Goal: Task Accomplishment & Management: Manage account settings

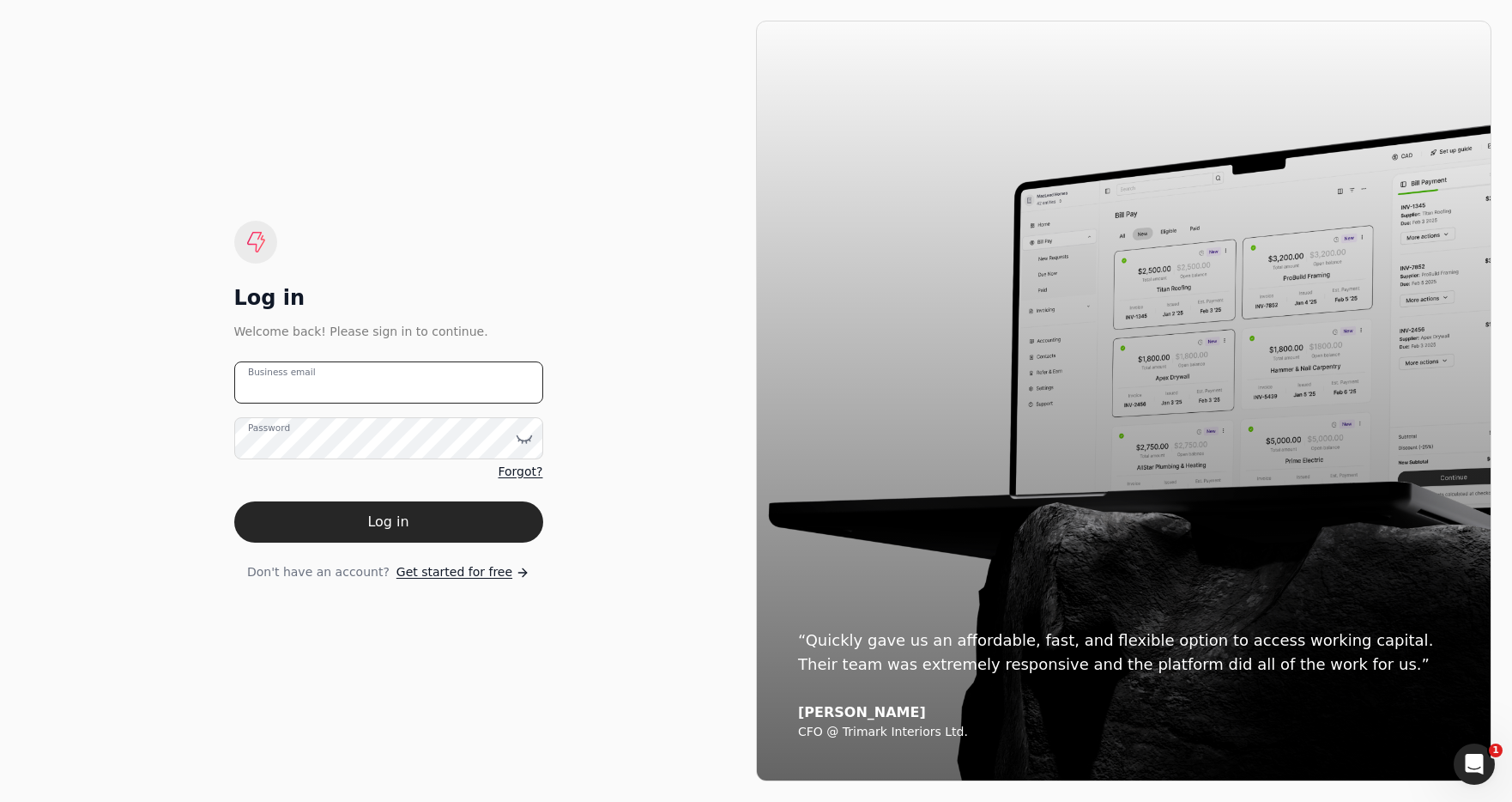
click at [395, 394] on email "Business email" at bounding box center [389, 382] width 309 height 42
click at [415, 380] on email "team+qcon" at bounding box center [389, 382] width 309 height 42
click at [354, 372] on email "team+qcon" at bounding box center [389, 382] width 309 height 42
type email "[EMAIL_ADDRESS][DOMAIN_NAME]"
click at [463, 514] on button "Log in" at bounding box center [389, 521] width 309 height 41
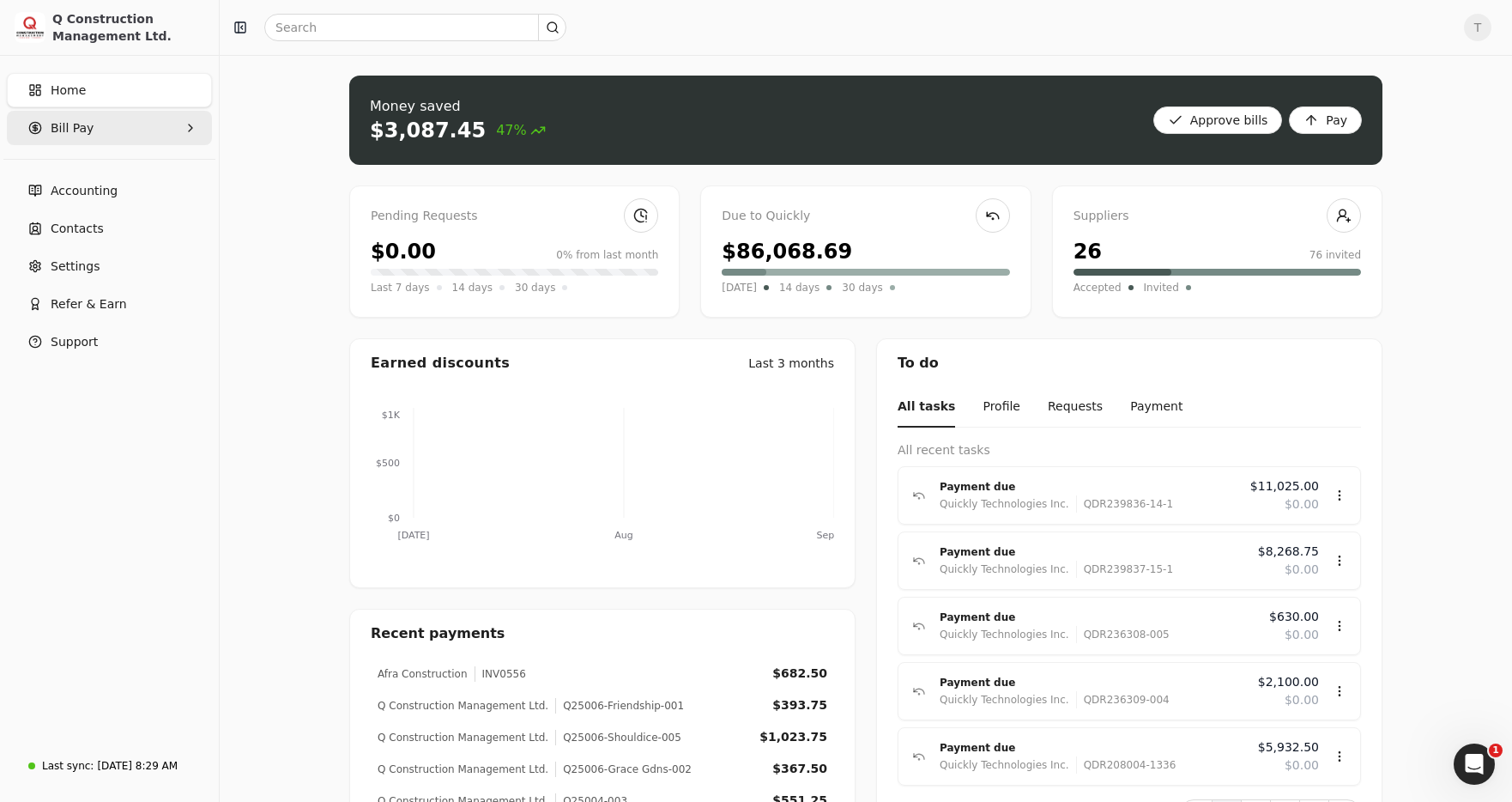
drag, startPoint x: 128, startPoint y: 124, endPoint x: 138, endPoint y: 126, distance: 10.2
click at [128, 124] on Pay "Bill Pay" at bounding box center [109, 128] width 205 height 34
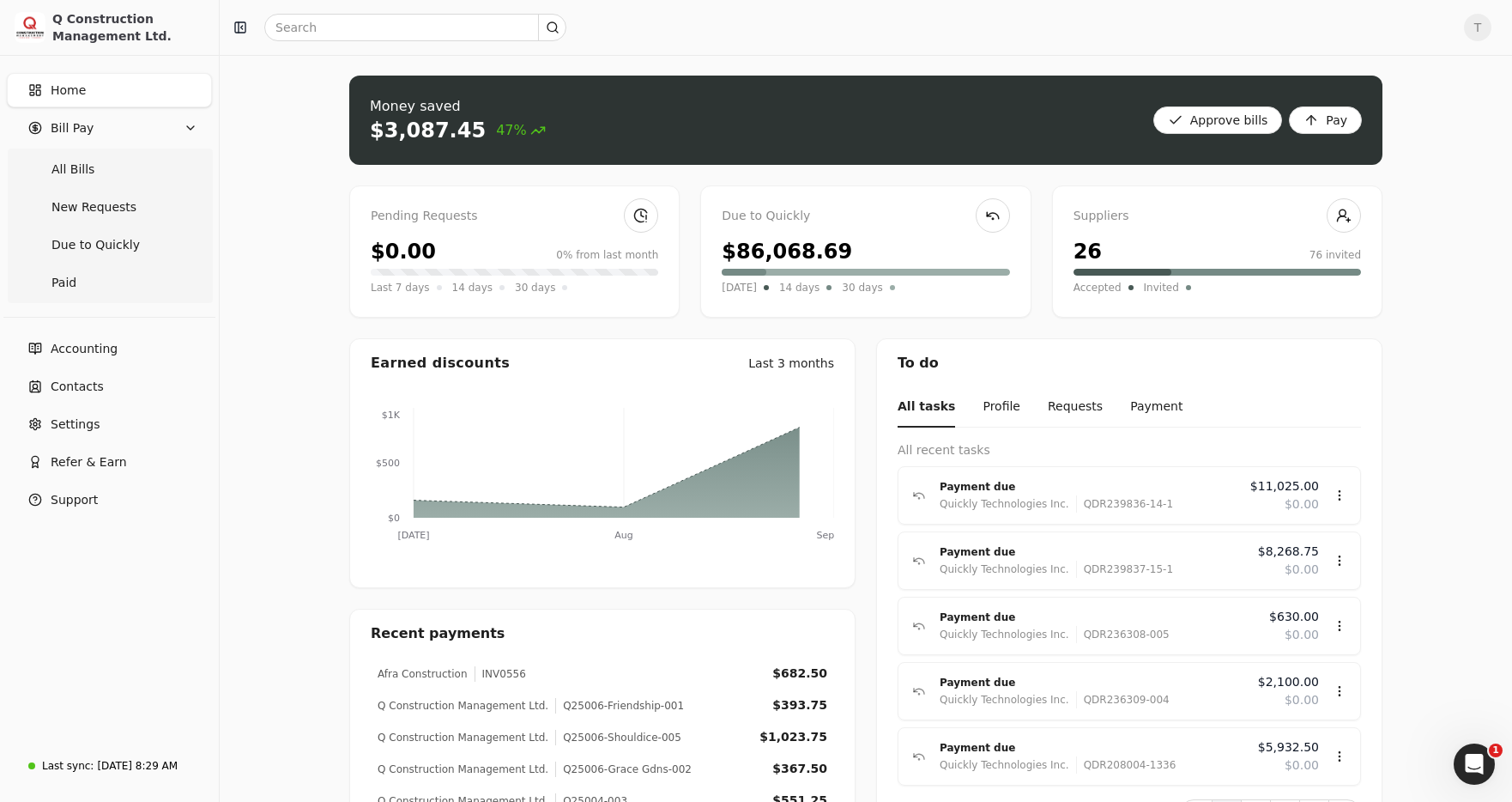
drag, startPoint x: 122, startPoint y: 171, endPoint x: 366, endPoint y: 210, distance: 247.1
click at [122, 171] on Bills "All Bills" at bounding box center [109, 169] width 199 height 34
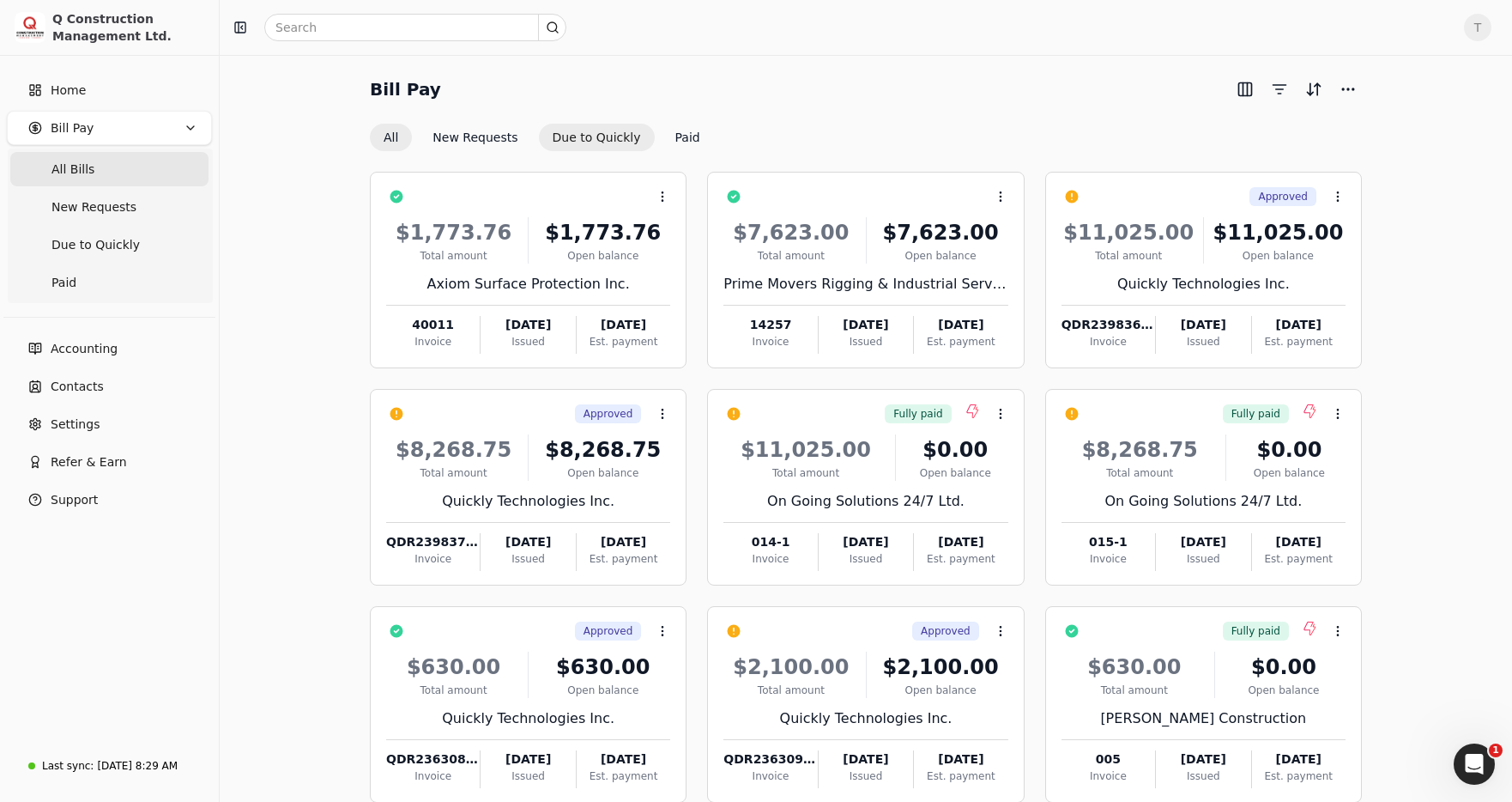
click at [587, 135] on button "Due to Quickly" at bounding box center [597, 137] width 116 height 28
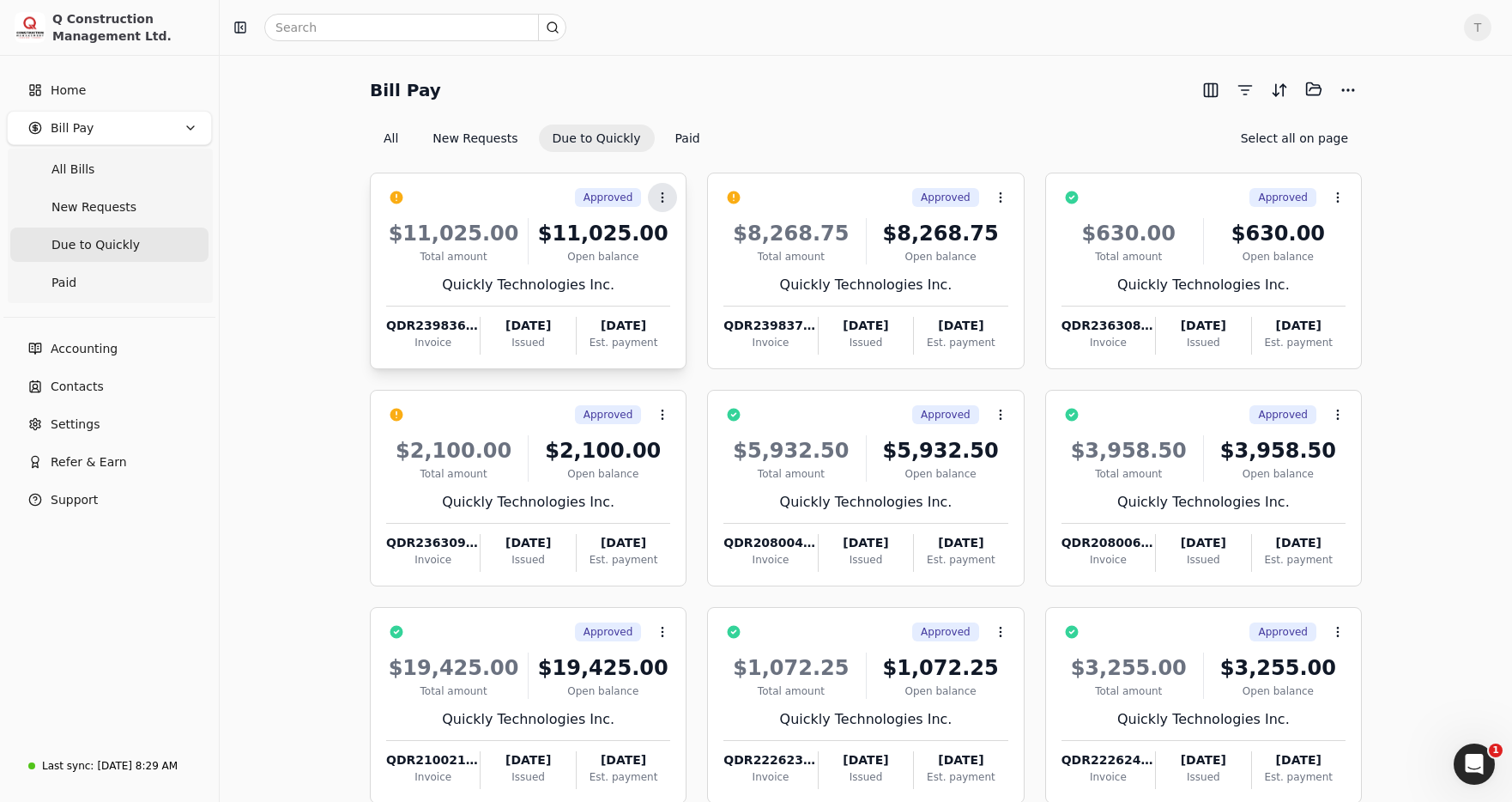
click at [660, 200] on icon at bounding box center [662, 198] width 13 height 13
click at [812, 142] on div "All New Requests Due to Quickly Paid Select all on page" at bounding box center [866, 136] width 992 height 28
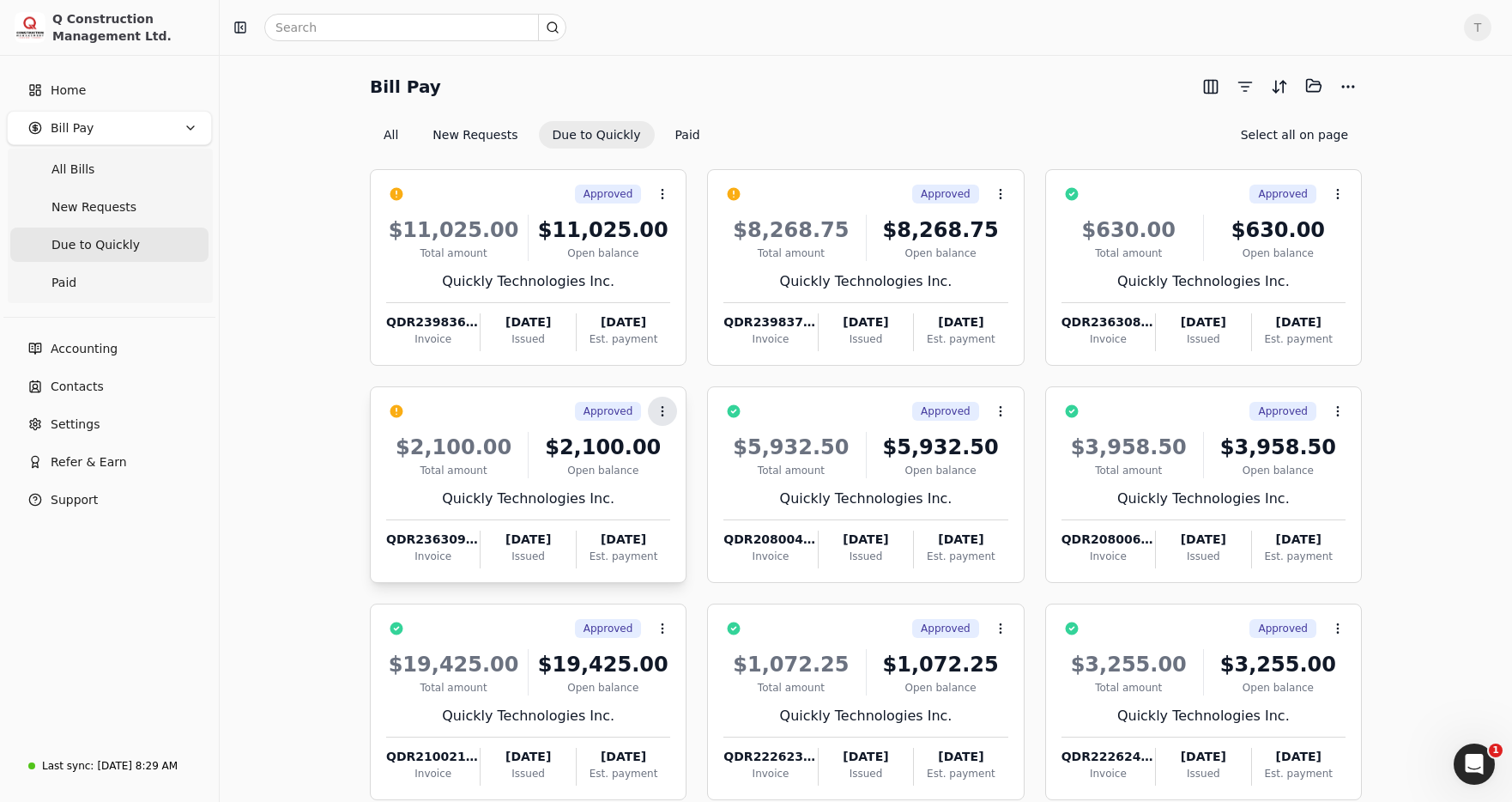
click at [660, 414] on icon at bounding box center [662, 411] width 13 height 13
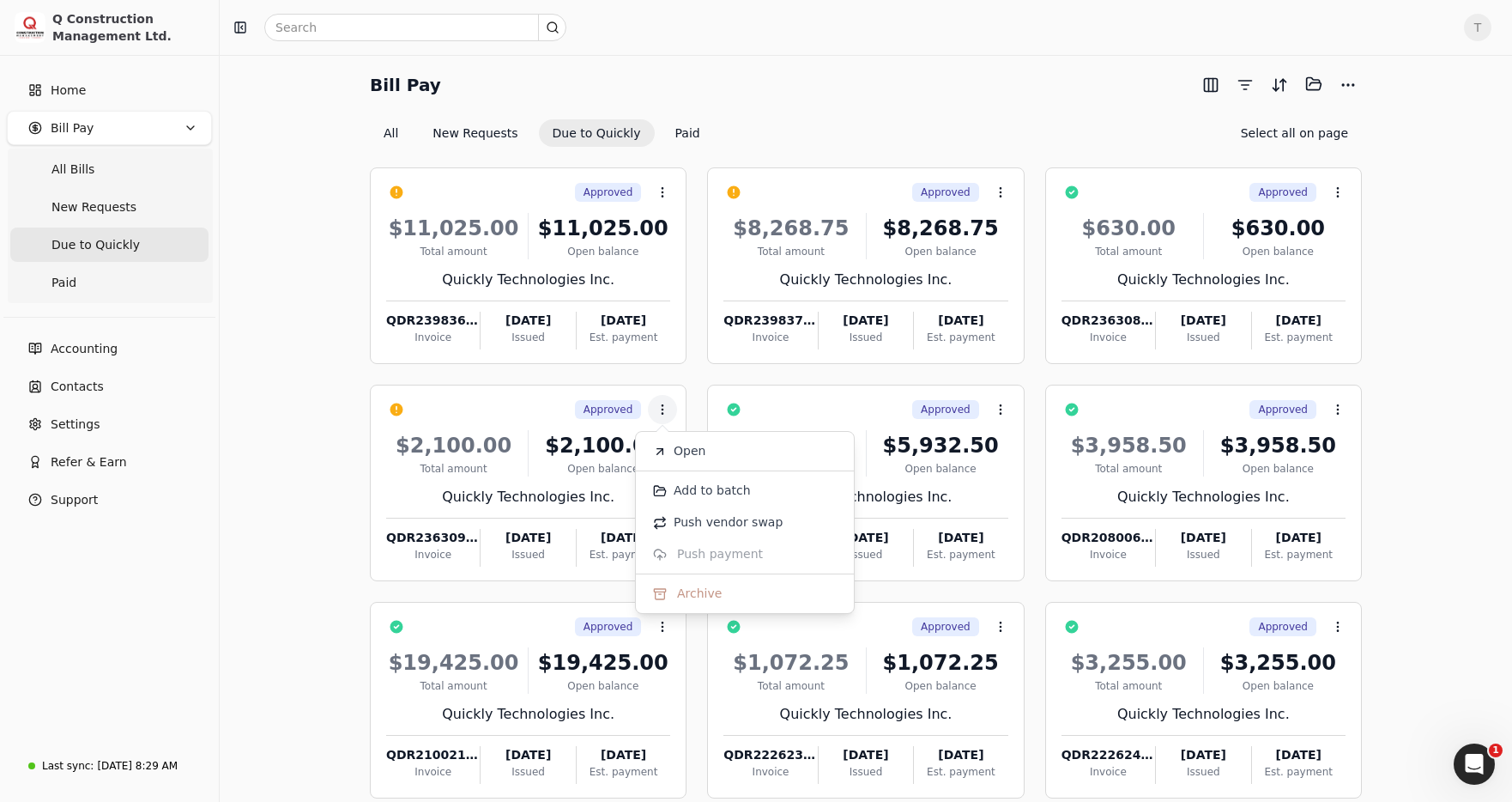
scroll to position [0, 0]
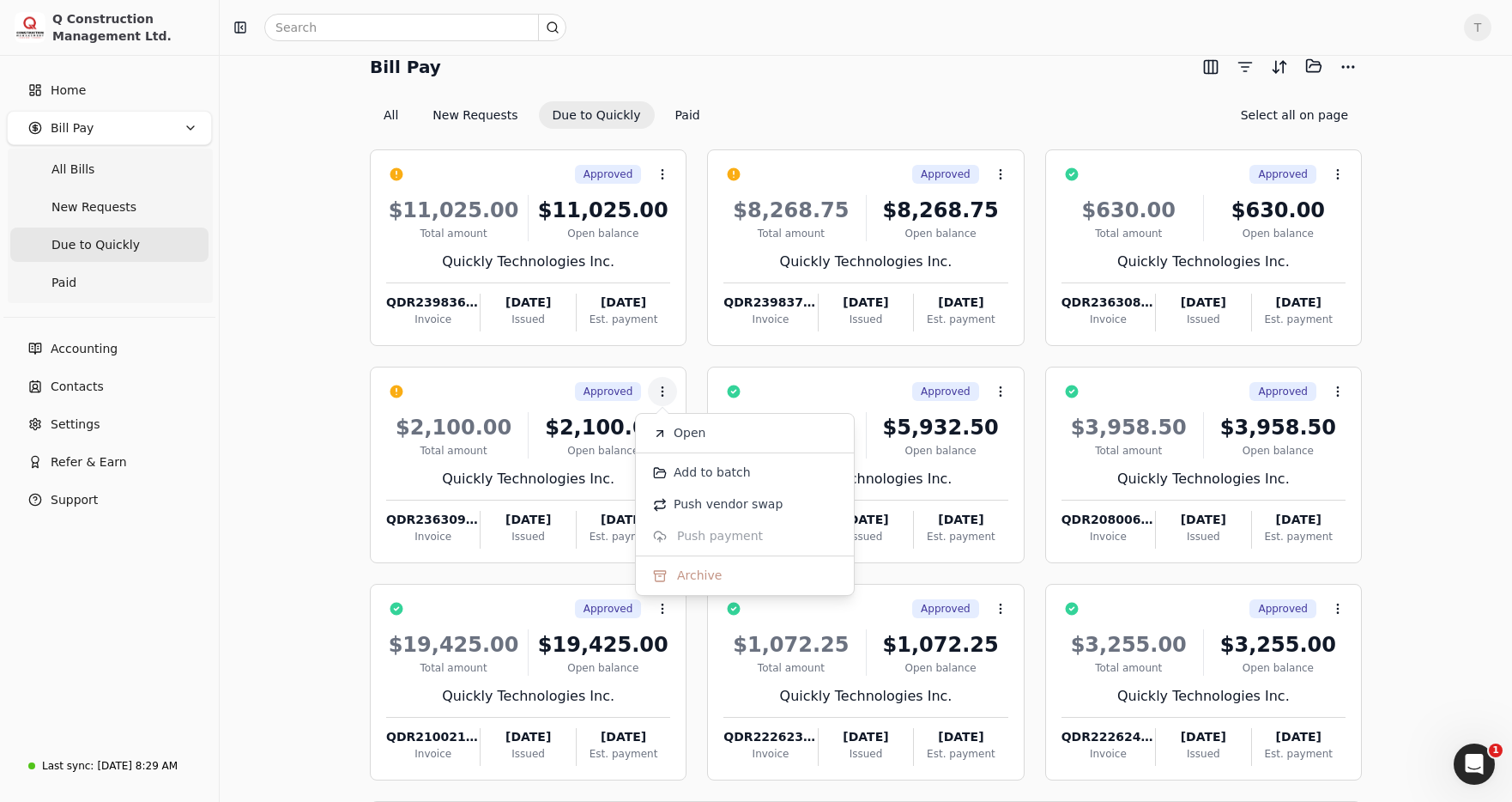
click at [943, 85] on div "Bill Pay Selected items: 0 All New Requests Due to Quickly Paid Select all on p…" at bounding box center [866, 90] width 992 height 76
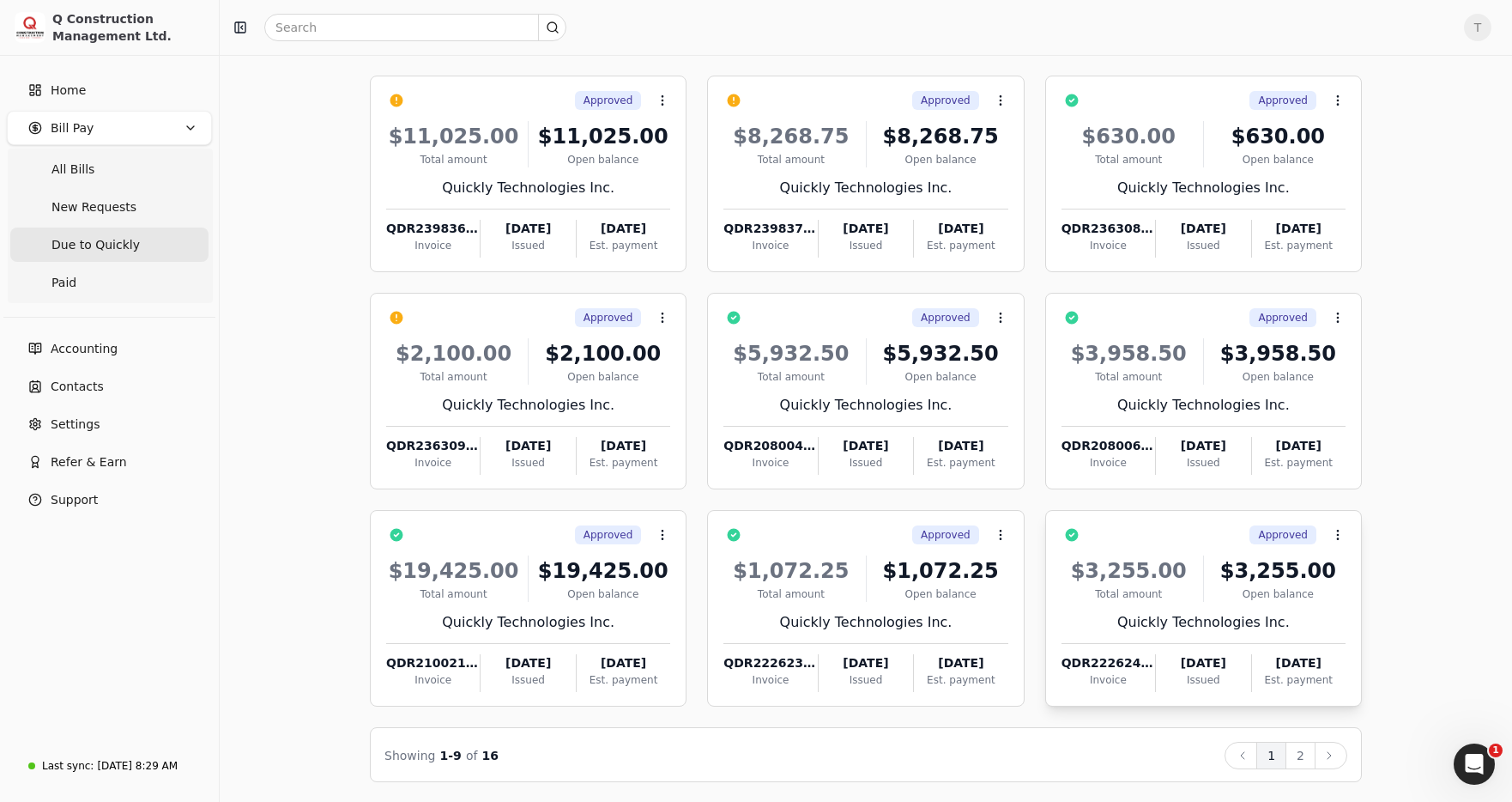
scroll to position [87, 0]
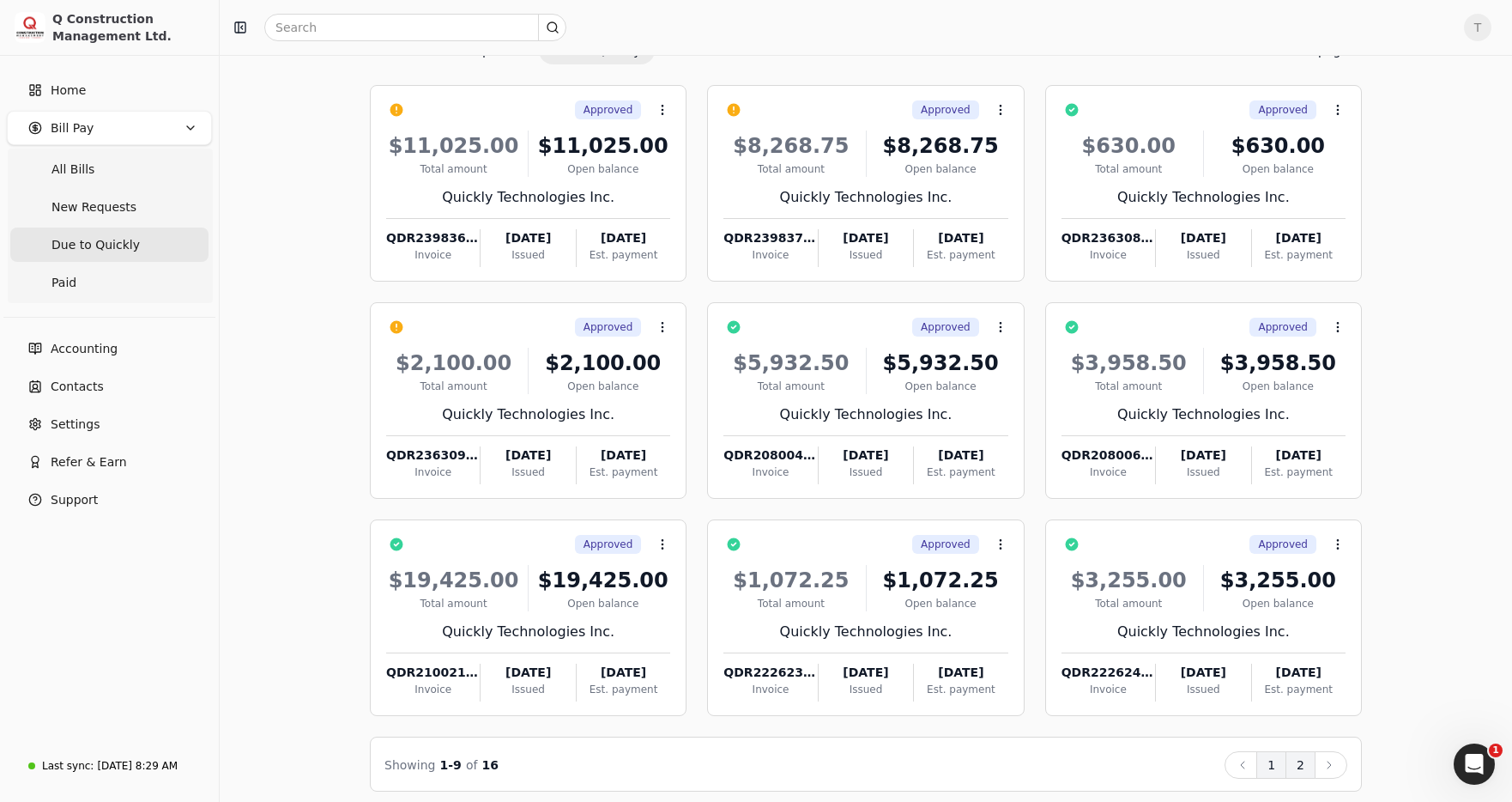
click at [1301, 768] on button "2" at bounding box center [1301, 764] width 30 height 28
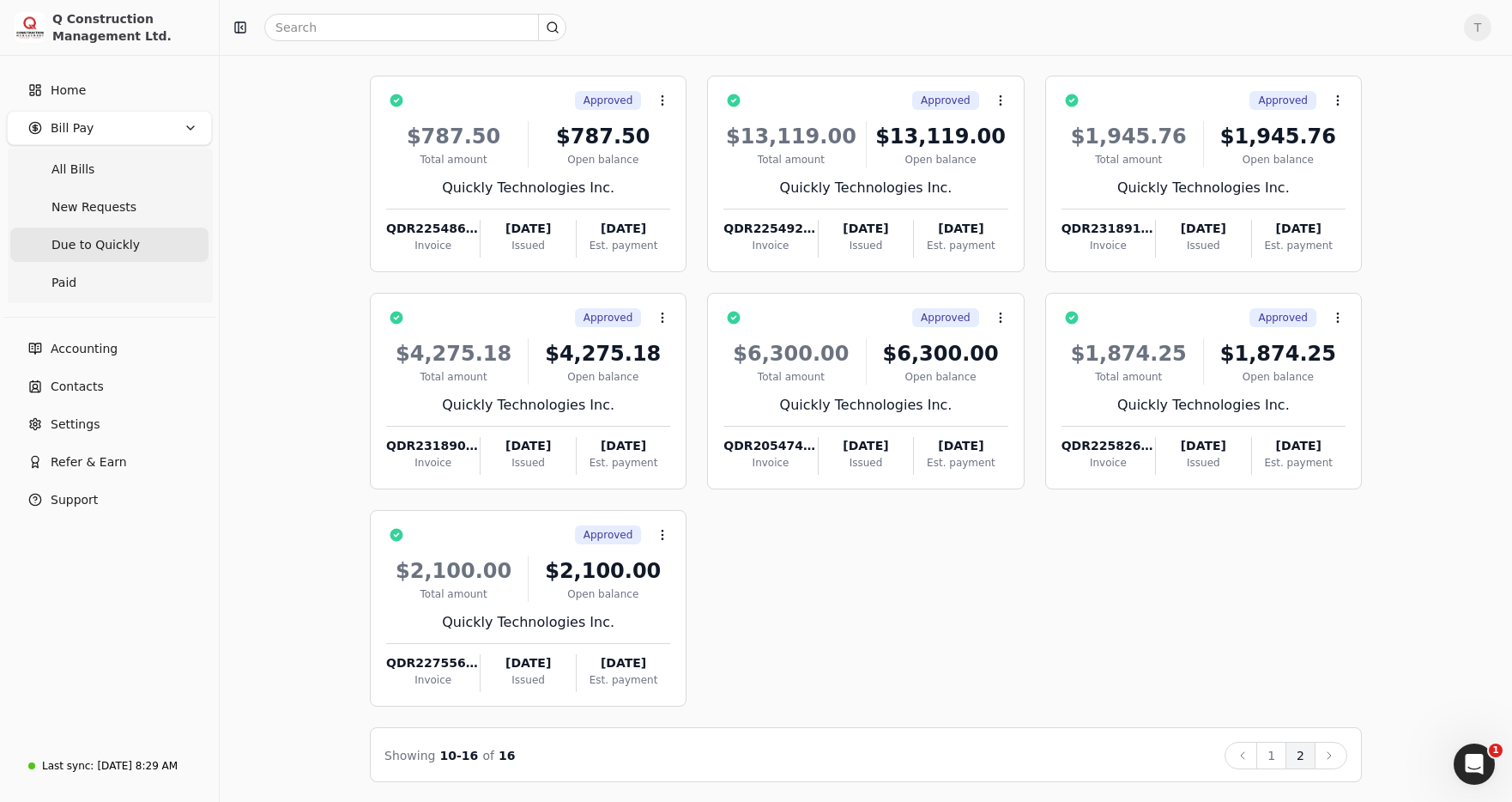
scroll to position [0, 0]
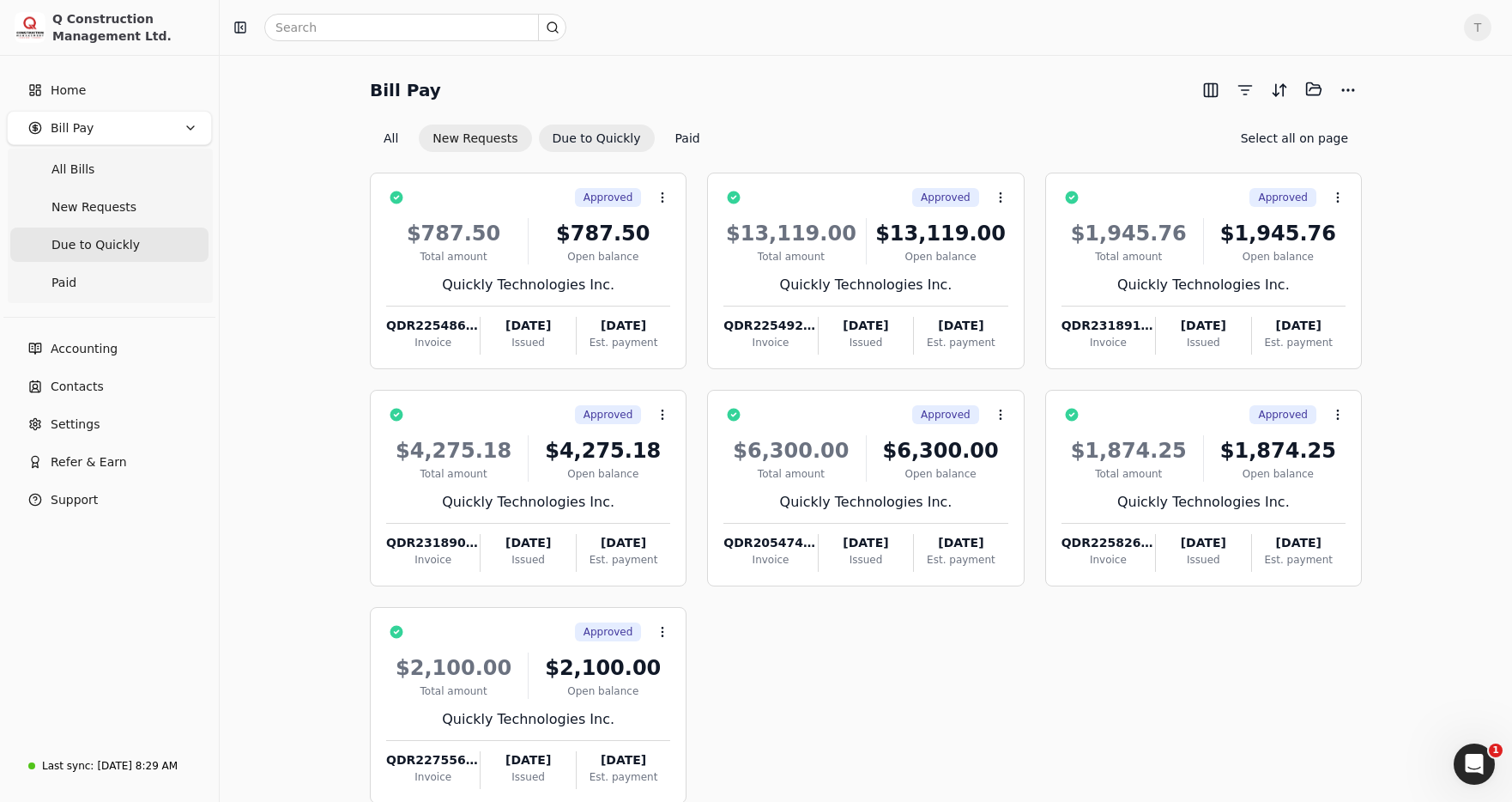
drag, startPoint x: 455, startPoint y: 138, endPoint x: 510, endPoint y: 132, distance: 55.3
click at [455, 138] on button "New Requests" at bounding box center [475, 138] width 112 height 28
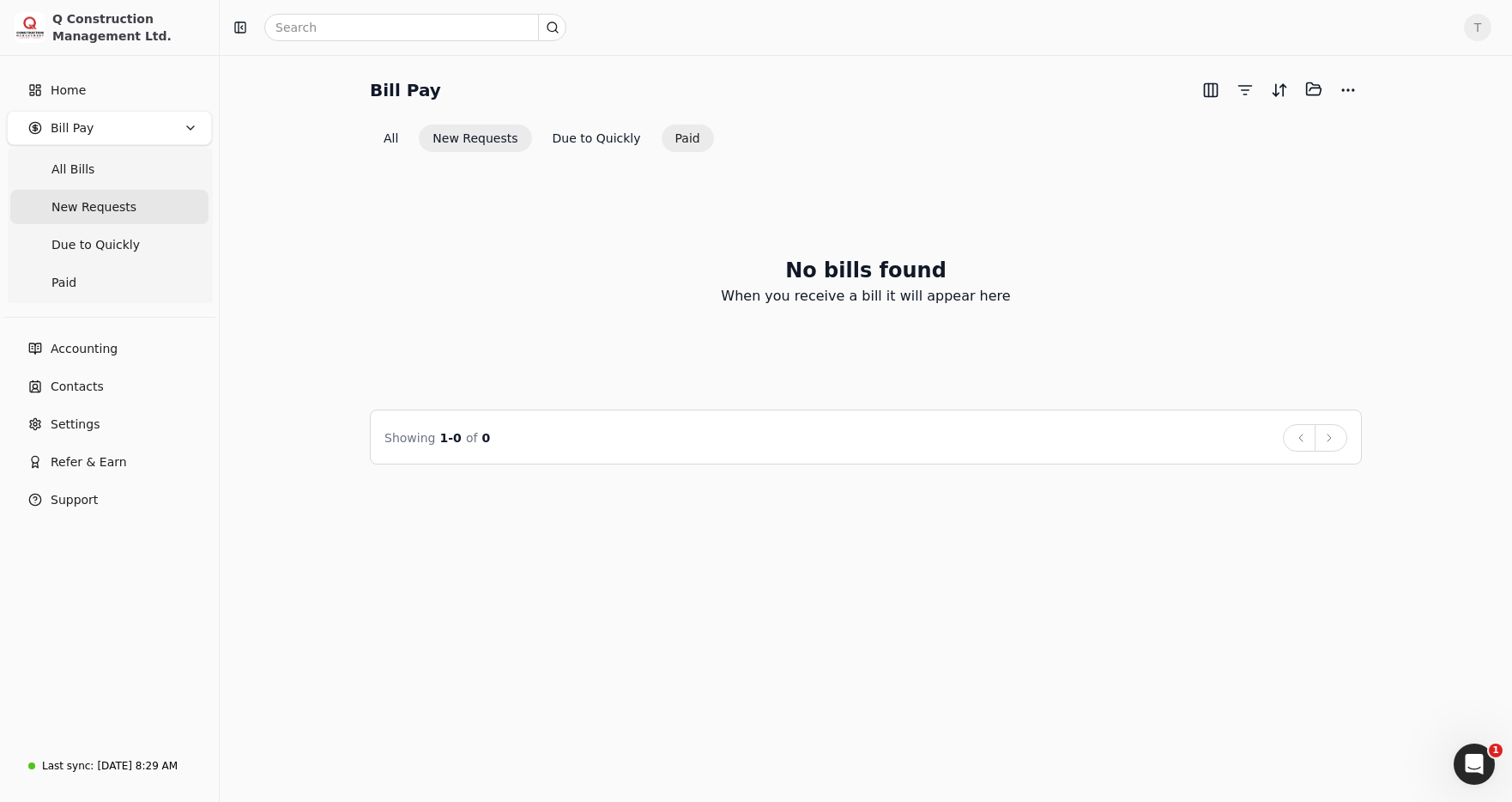
click at [669, 138] on button "Paid" at bounding box center [687, 138] width 52 height 28
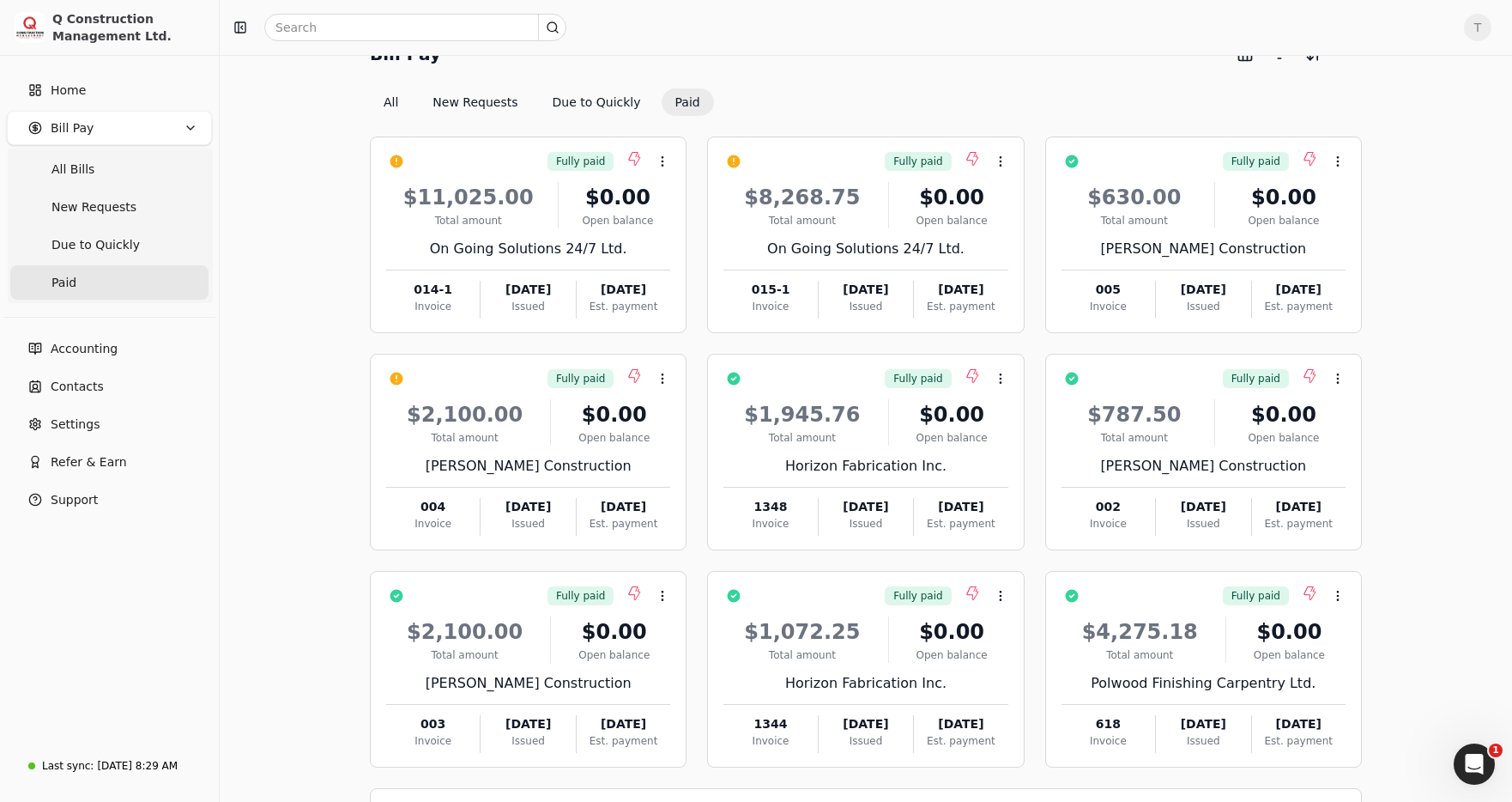
scroll to position [97, 0]
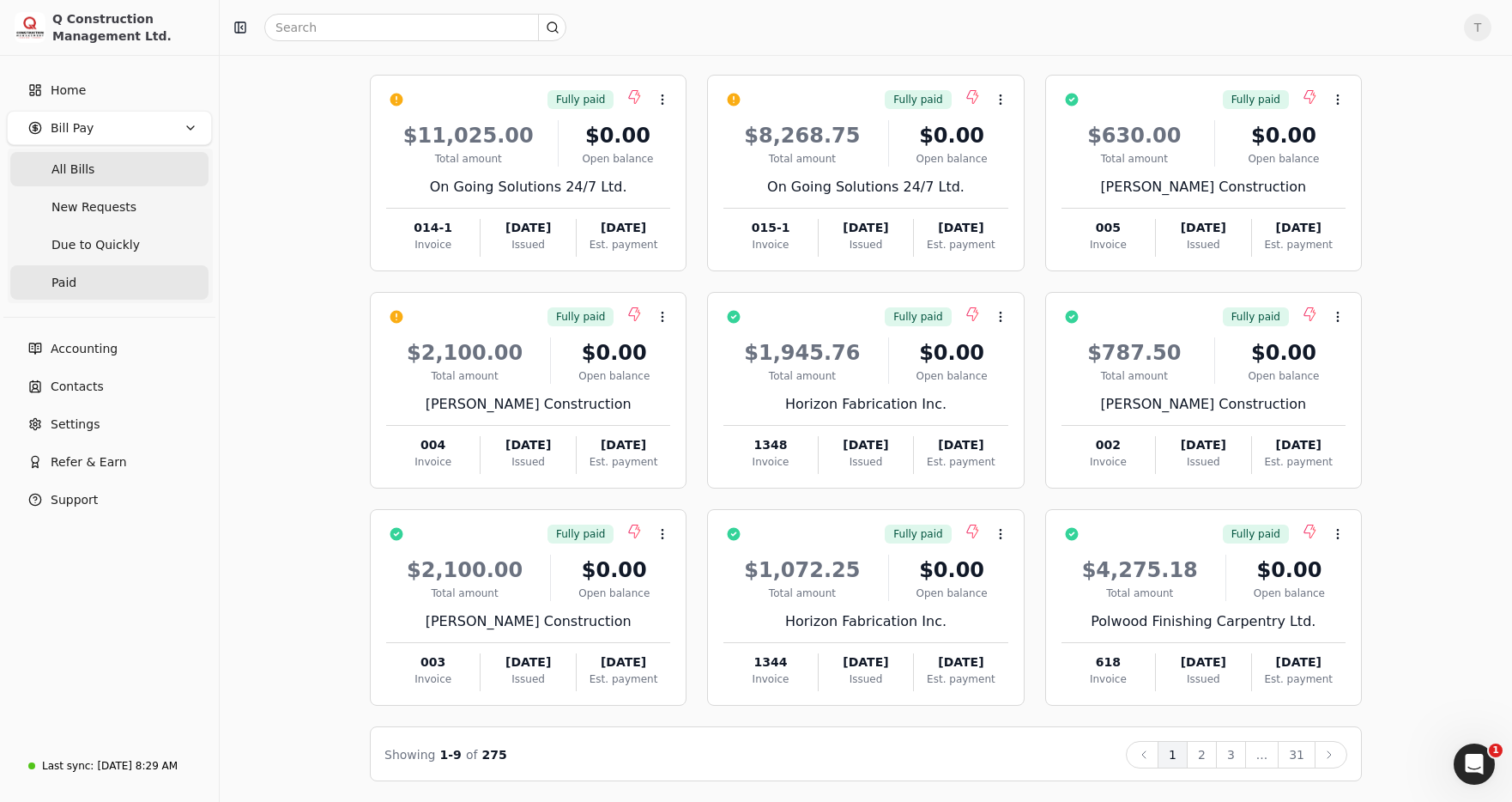
click at [110, 157] on Bills "All Bills" at bounding box center [109, 169] width 199 height 34
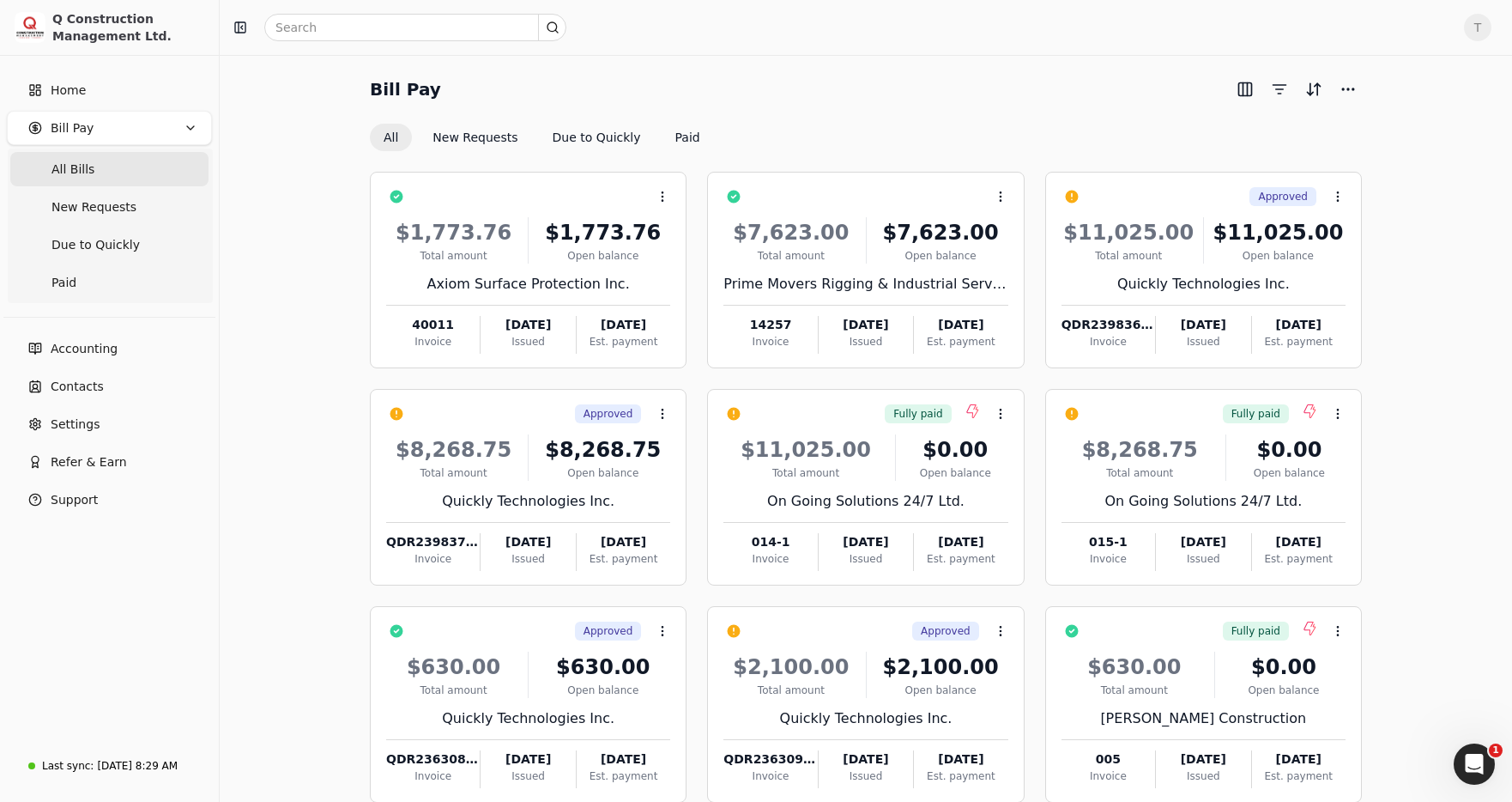
drag, startPoint x: 695, startPoint y: 134, endPoint x: 720, endPoint y: 155, distance: 32.6
click at [695, 134] on button "Paid" at bounding box center [687, 137] width 52 height 28
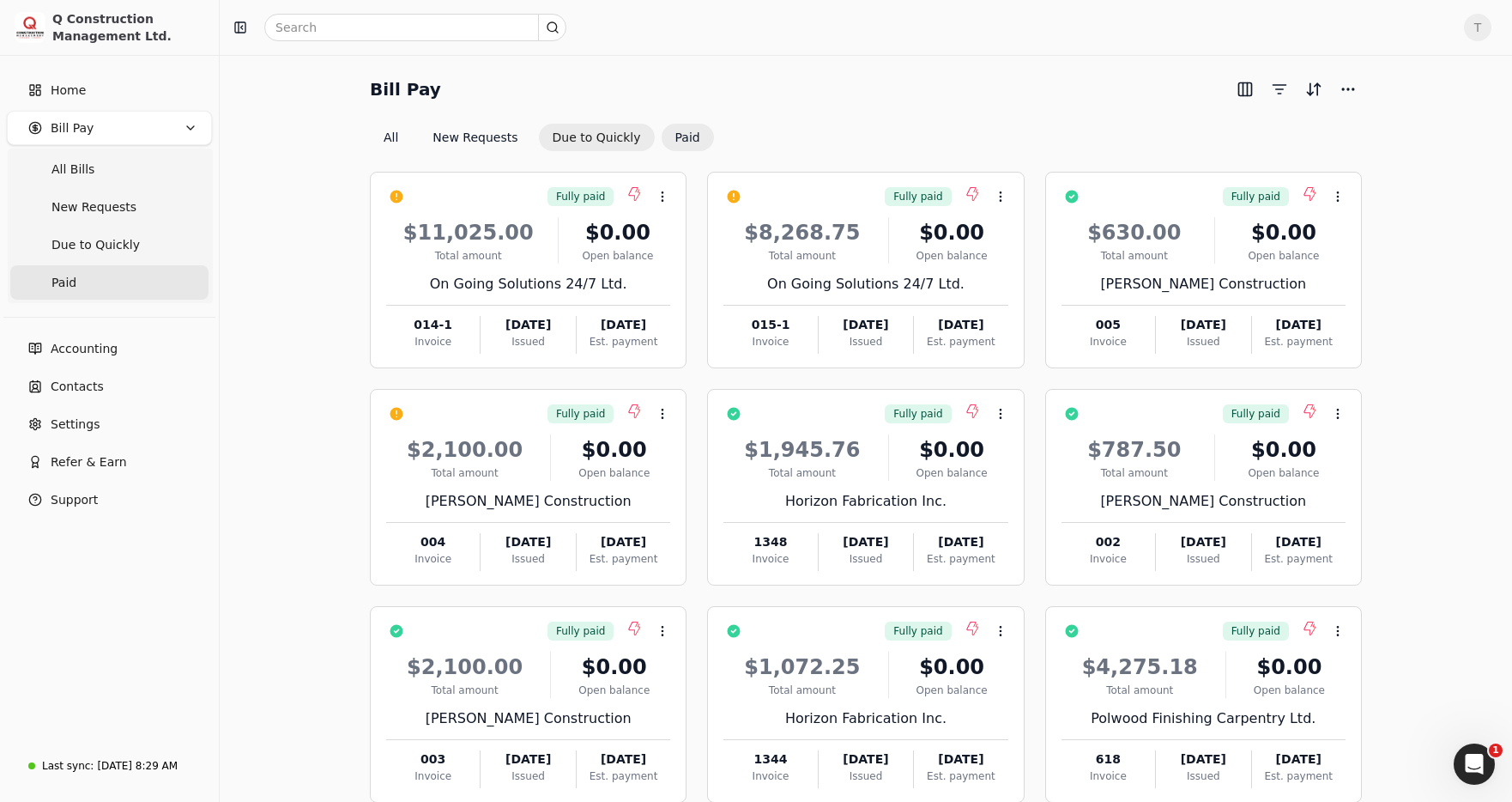
click at [593, 137] on button "Due to Quickly" at bounding box center [597, 137] width 116 height 28
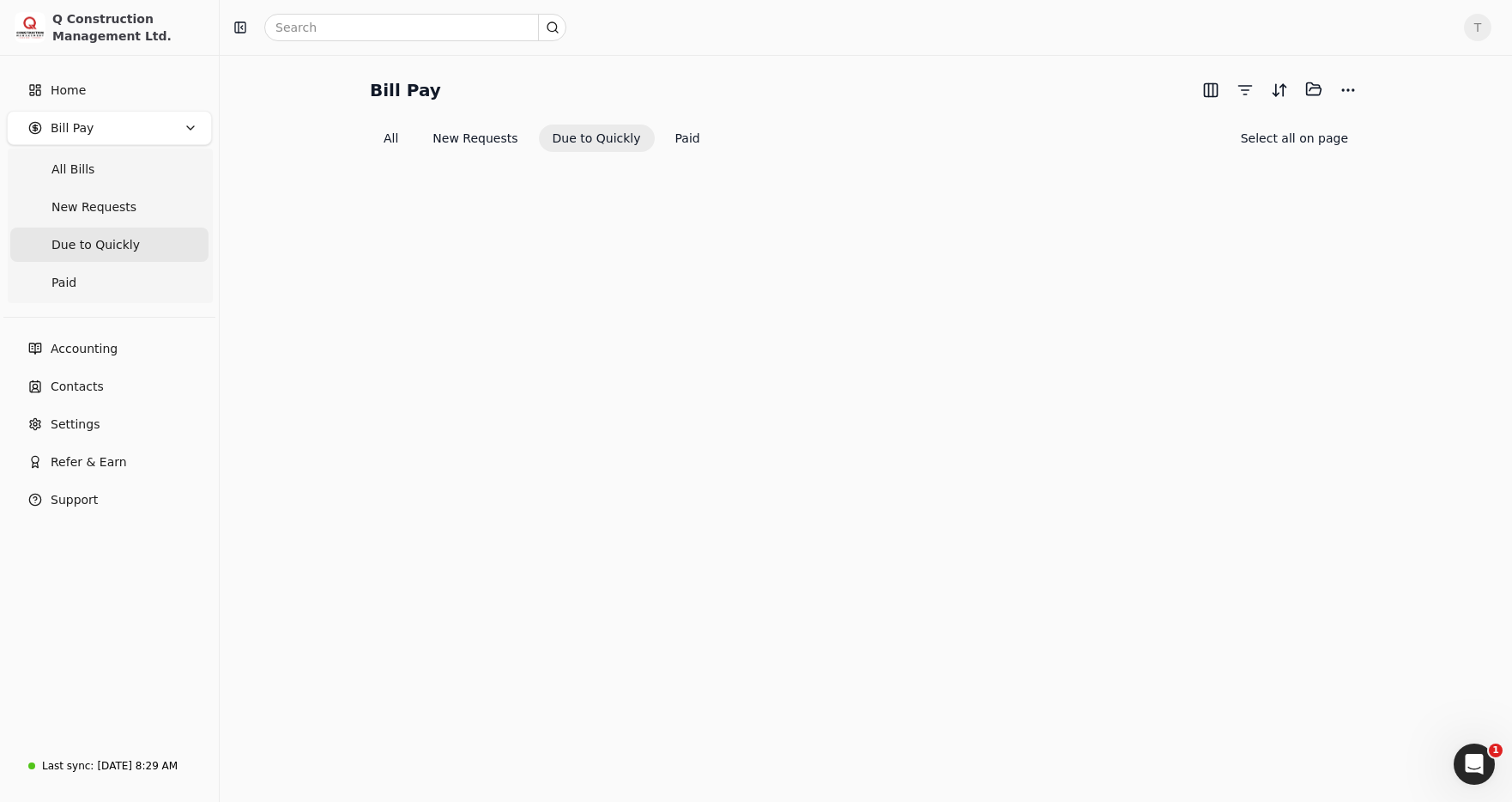
scroll to position [97, 0]
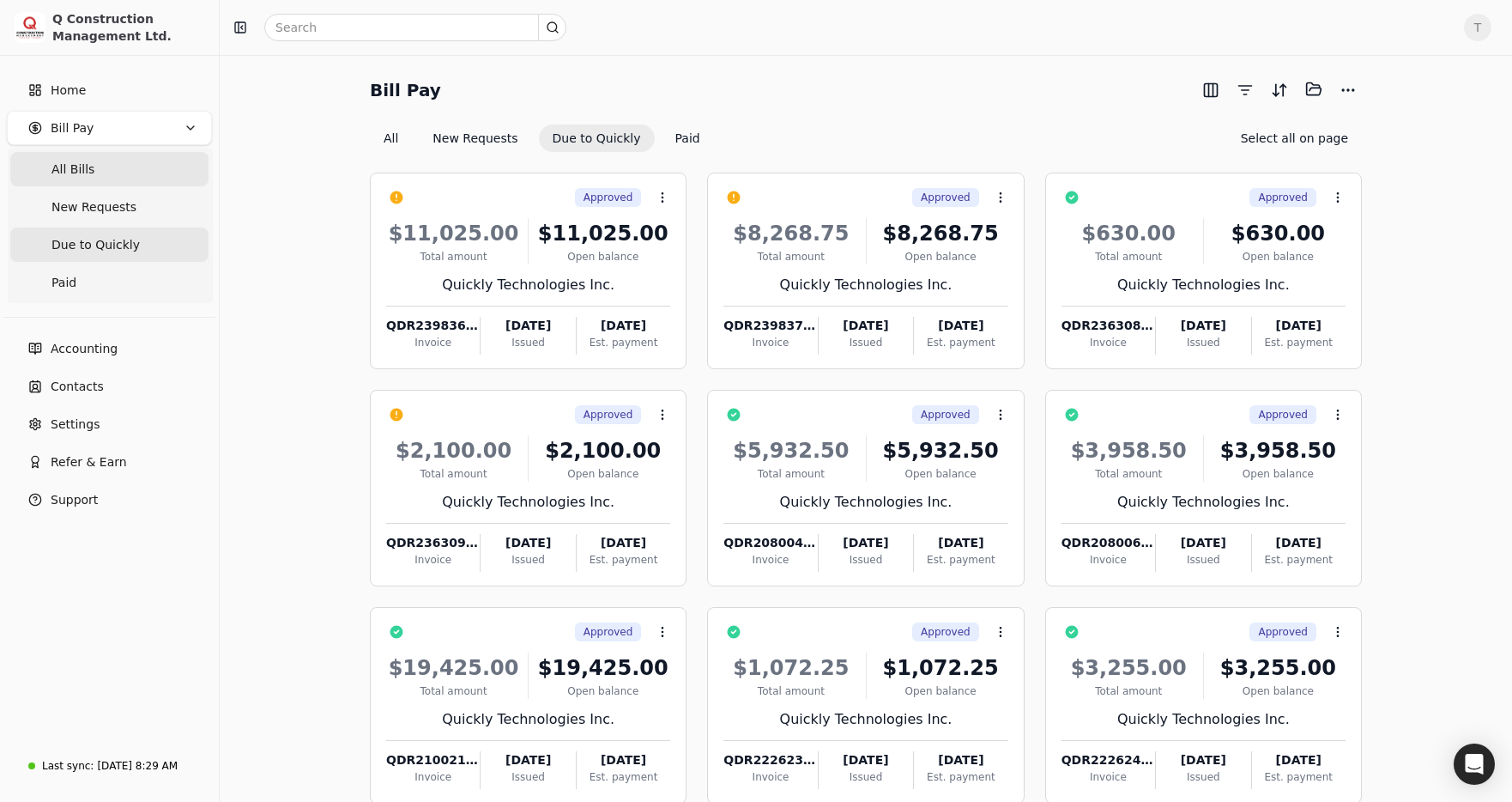
drag, startPoint x: 94, startPoint y: 162, endPoint x: 110, endPoint y: 164, distance: 16.1
click at [94, 162] on Bills "All Bills" at bounding box center [109, 169] width 199 height 34
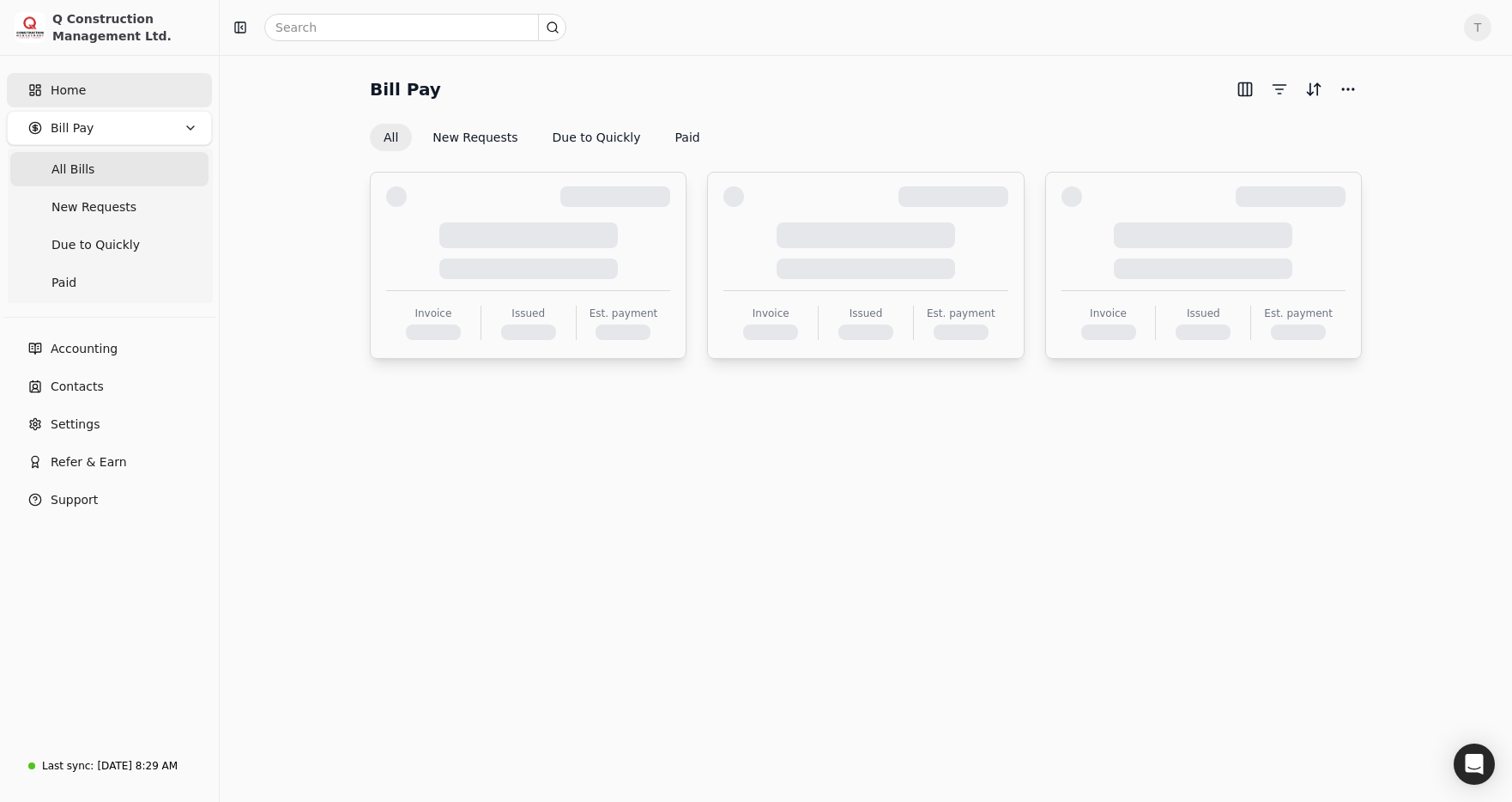
click at [143, 96] on link "Home" at bounding box center [109, 90] width 205 height 34
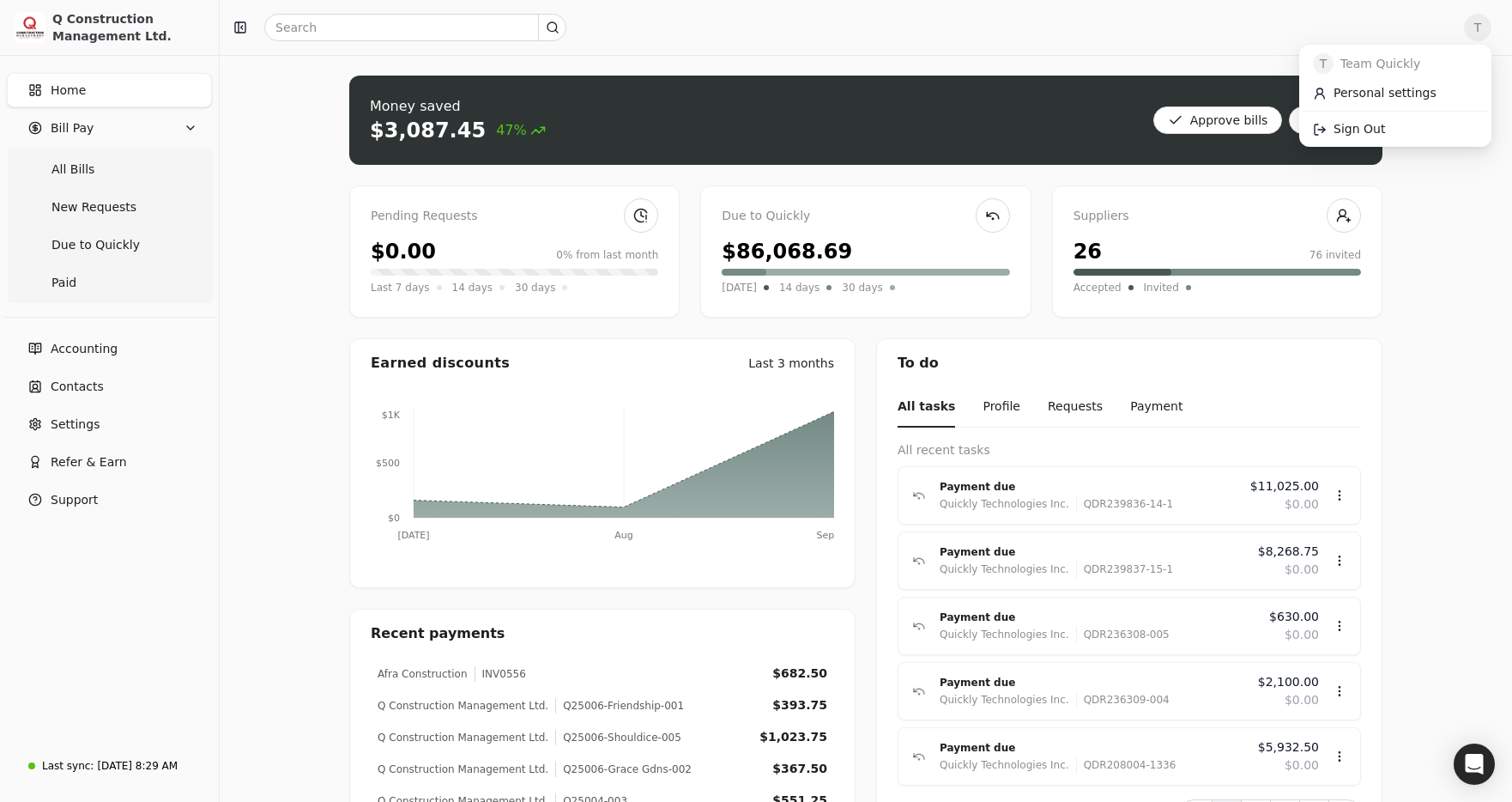
click at [1480, 26] on span "T" at bounding box center [1478, 27] width 28 height 28
click at [1391, 128] on link "Sign Out" at bounding box center [1395, 129] width 185 height 29
